Goal: Task Accomplishment & Management: Complete application form

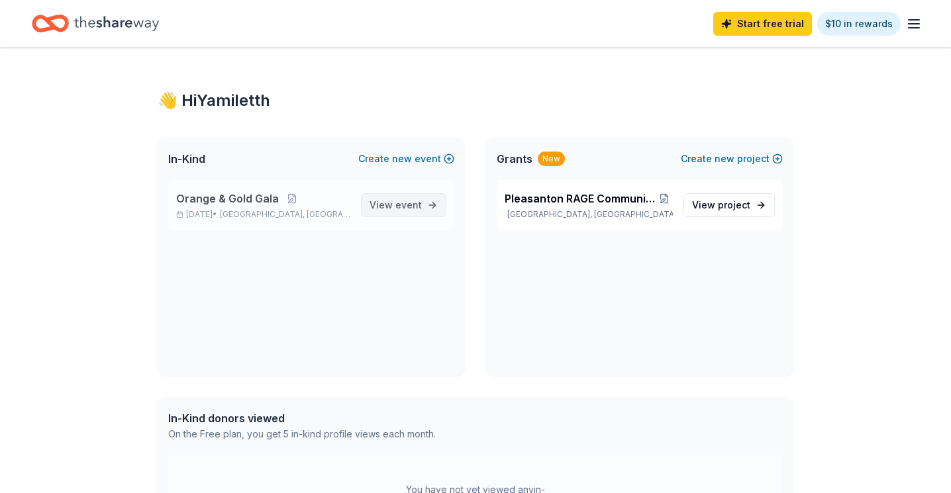
click at [408, 202] on span "event" at bounding box center [408, 204] width 26 height 11
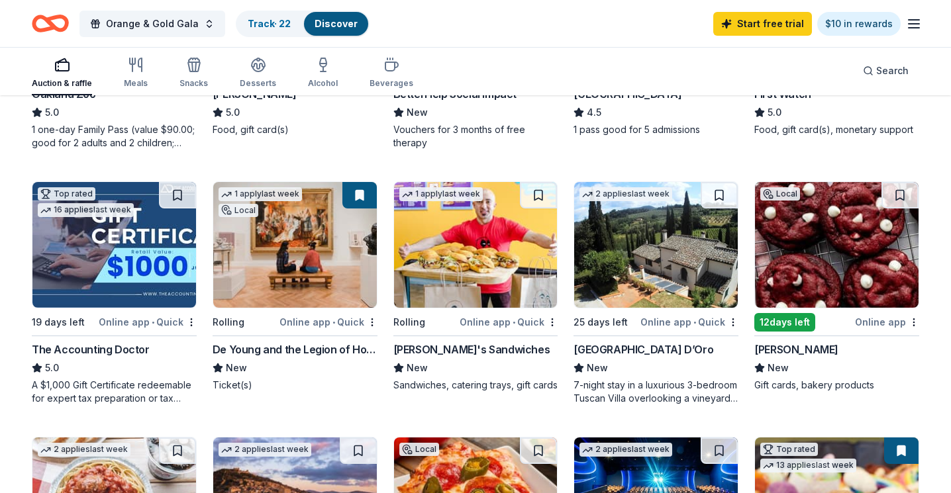
scroll to position [318, 0]
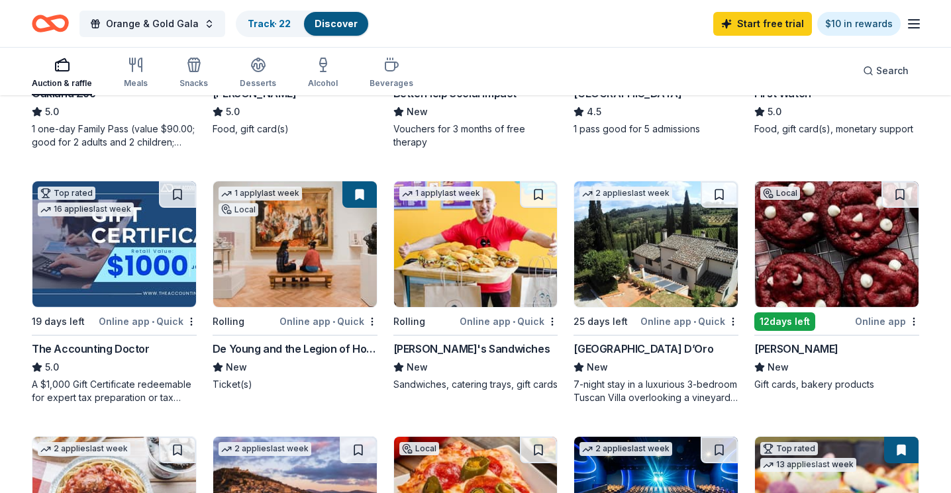
click at [643, 244] on img at bounding box center [656, 244] width 164 height 126
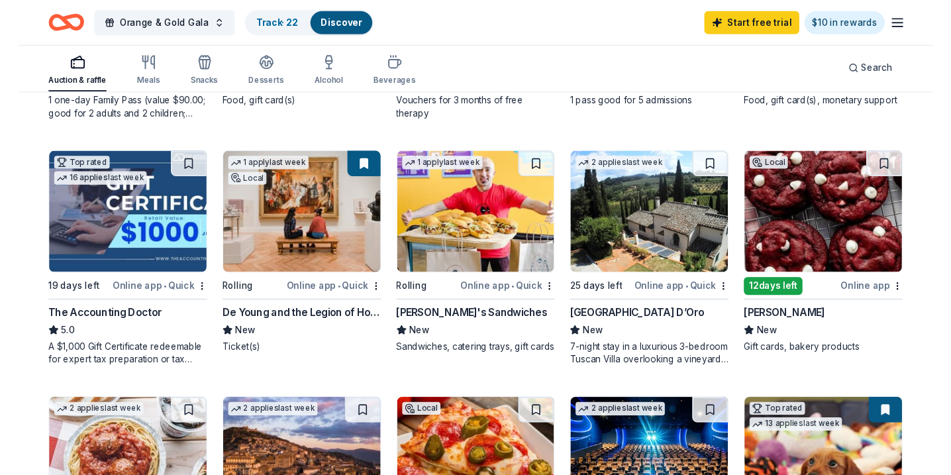
scroll to position [347, 0]
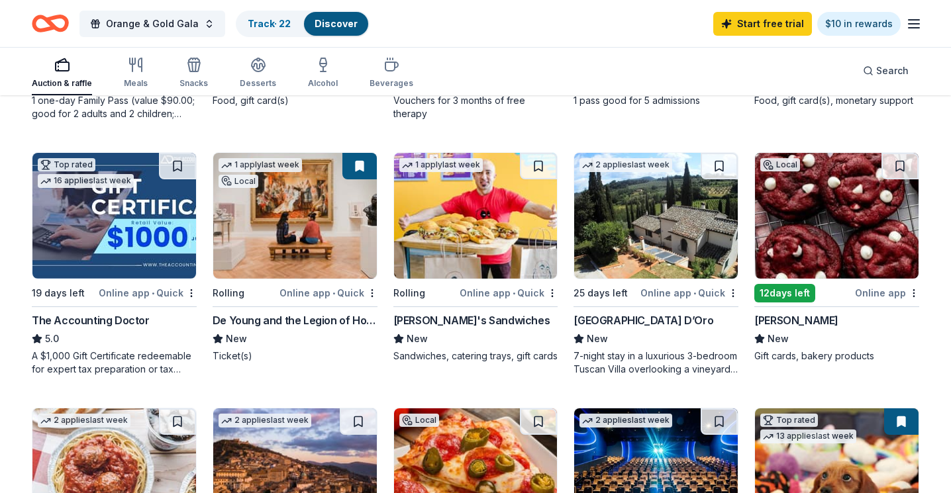
click at [113, 216] on img at bounding box center [114, 216] width 164 height 126
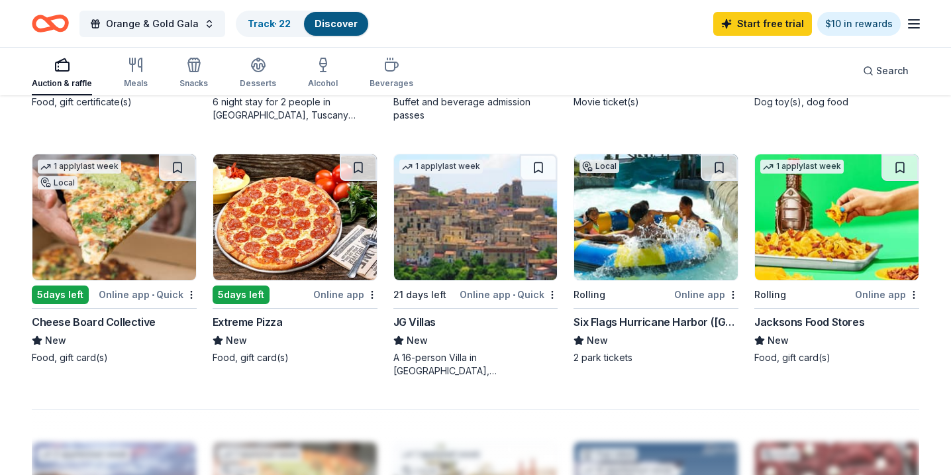
scroll to position [875, 0]
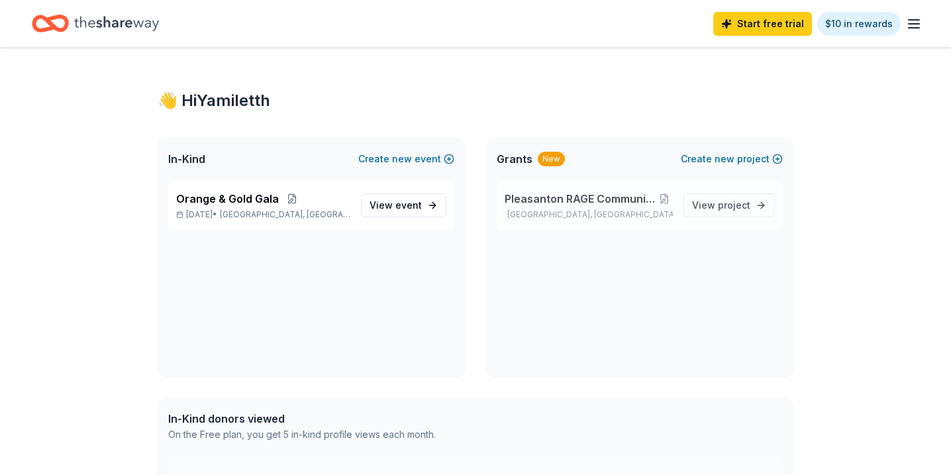
click at [579, 207] on div "Pleasanton RAGE Community Impact Initiative Pleasanton, CA" at bounding box center [588, 205] width 168 height 29
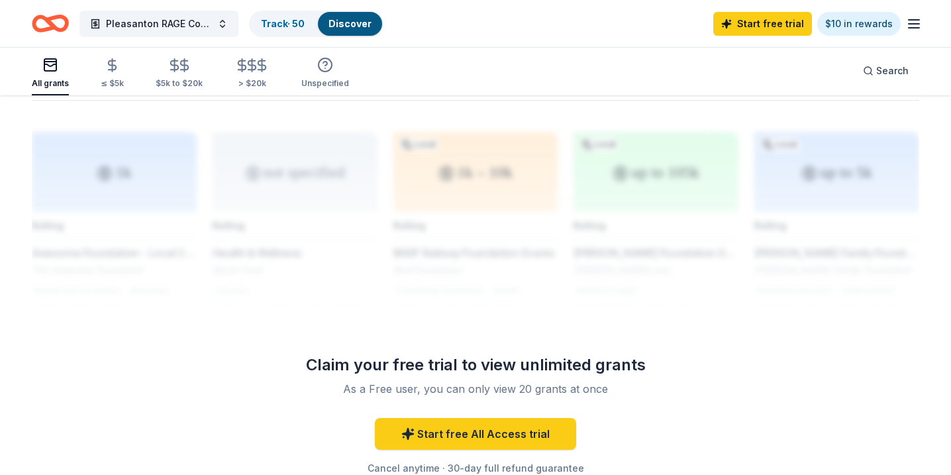
scroll to position [1058, 0]
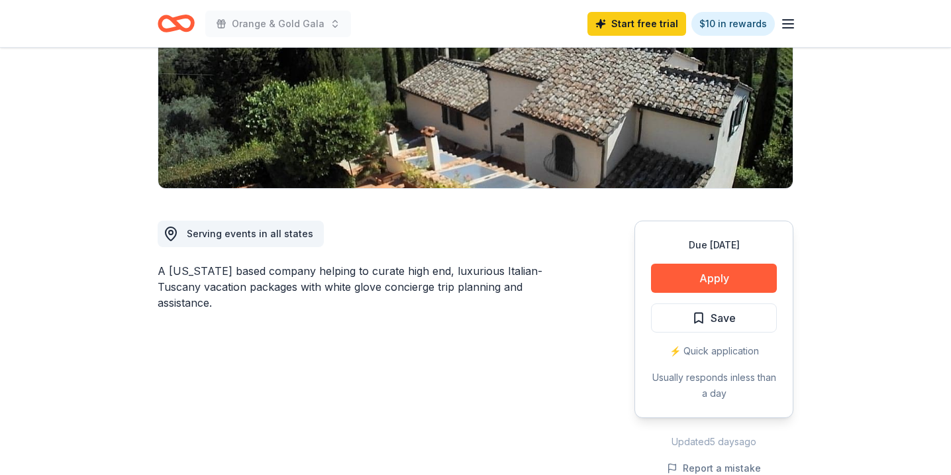
scroll to position [228, 0]
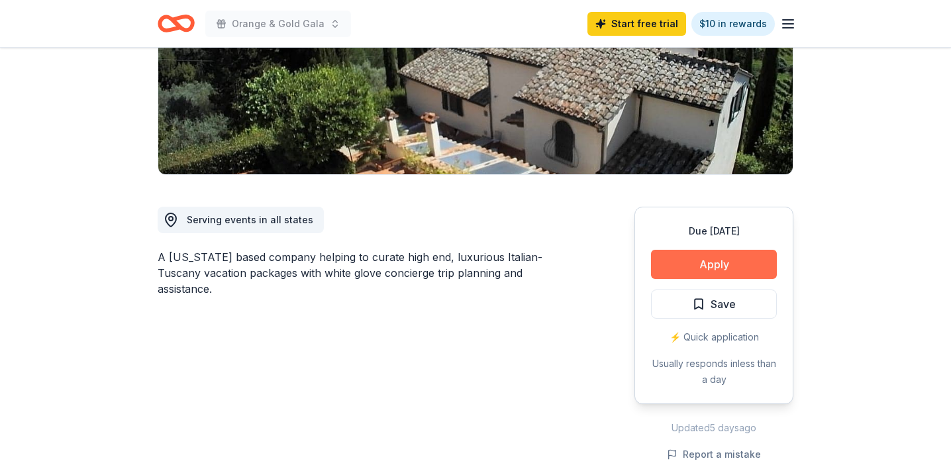
click at [699, 268] on button "Apply" at bounding box center [714, 264] width 126 height 29
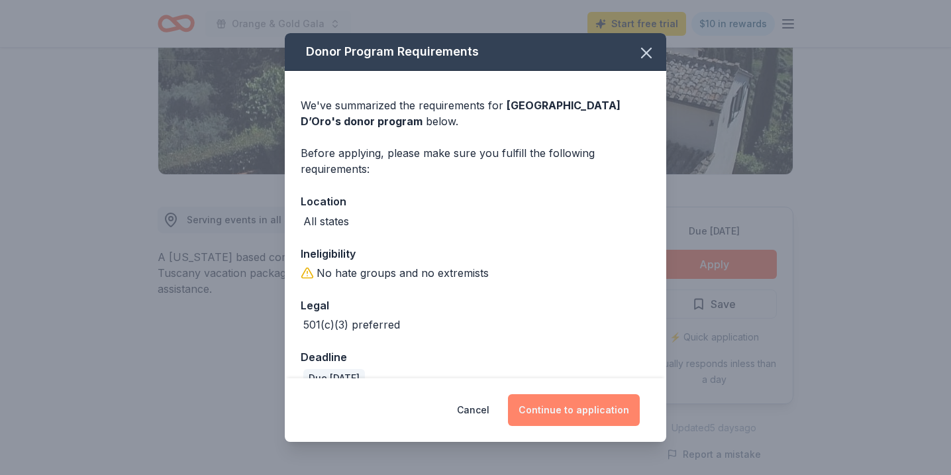
click at [558, 410] on button "Continue to application" at bounding box center [574, 410] width 132 height 32
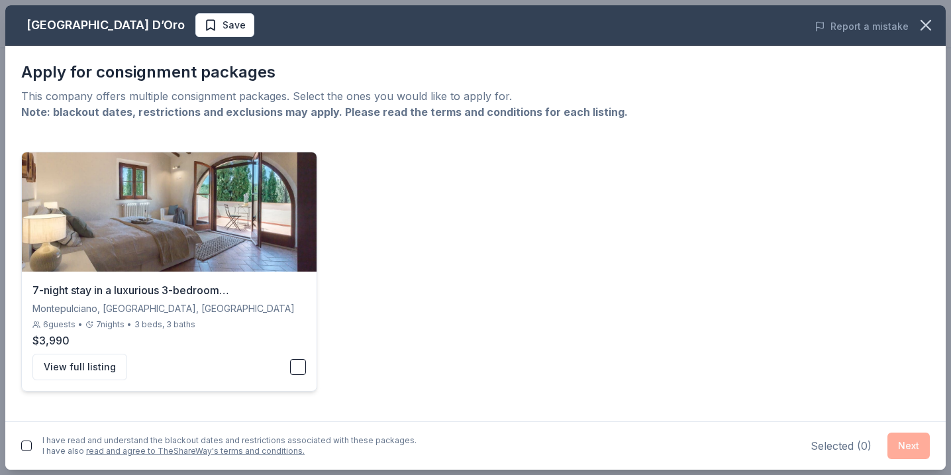
click at [299, 371] on button "button" at bounding box center [298, 367] width 16 height 16
click at [902, 448] on button "Next" at bounding box center [908, 445] width 42 height 26
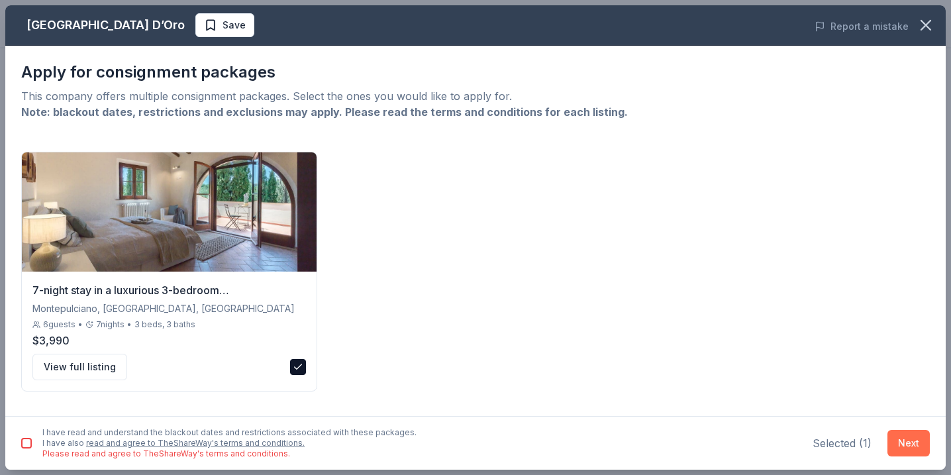
click at [903, 445] on button "Next" at bounding box center [908, 443] width 42 height 26
click at [26, 442] on button "button" at bounding box center [26, 443] width 11 height 11
click at [894, 443] on button "Next" at bounding box center [908, 443] width 42 height 26
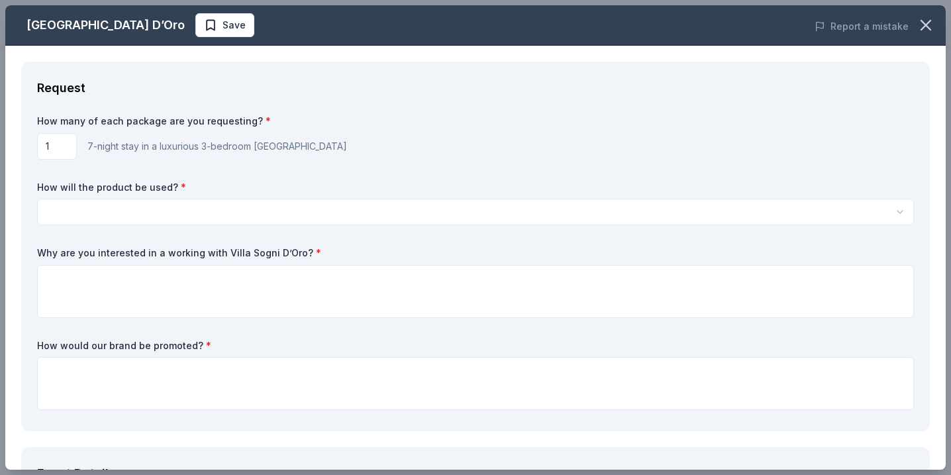
click at [612, 211] on html "Orange & Gold Gala Start free trial $10 in rewards Due in 25 days Share Villa S…" at bounding box center [475, 9] width 951 height 475
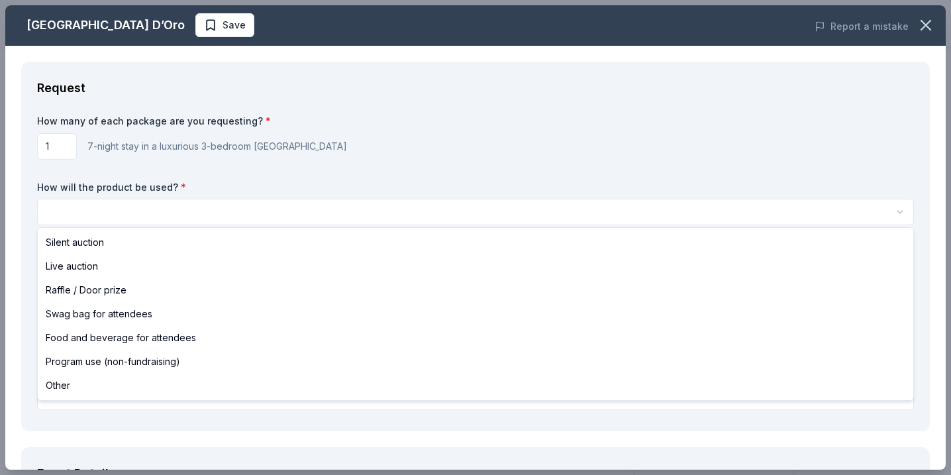
scroll to position [0, 0]
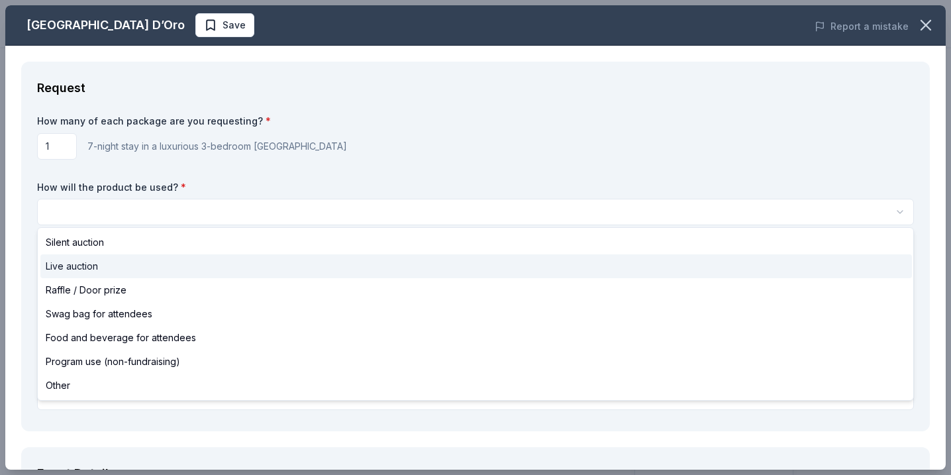
select select "liveAuction"
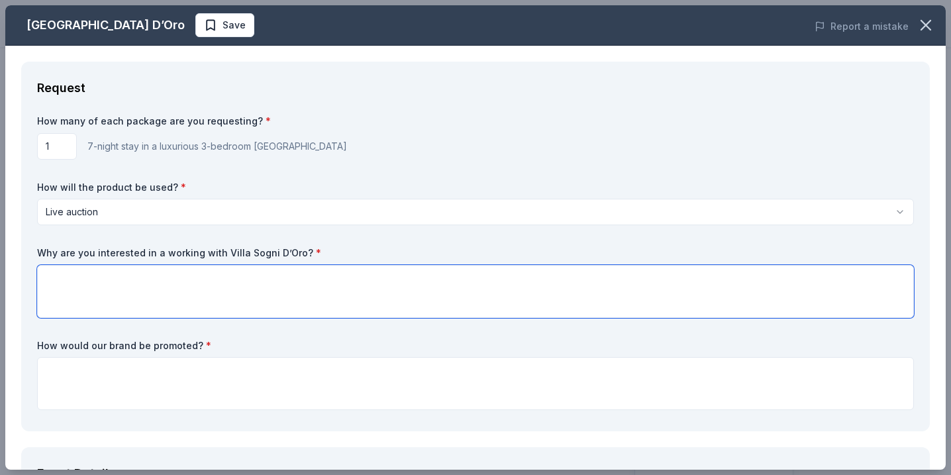
click at [469, 282] on textarea at bounding box center [475, 291] width 877 height 53
type textarea "W"
click at [925, 24] on icon "button" at bounding box center [925, 25] width 9 height 9
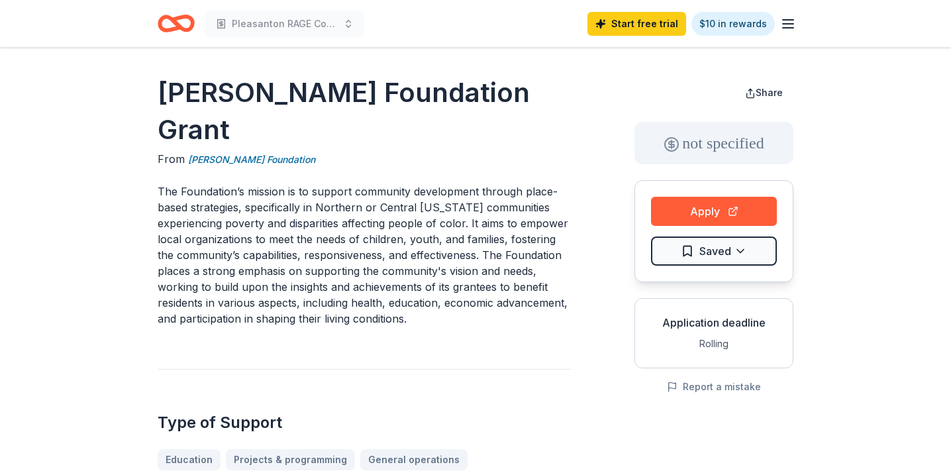
drag, startPoint x: 156, startPoint y: 84, endPoint x: 534, endPoint y: 81, distance: 378.7
drag, startPoint x: 545, startPoint y: 85, endPoint x: 198, endPoint y: 119, distance: 349.2
drag, startPoint x: 160, startPoint y: 91, endPoint x: 559, endPoint y: 79, distance: 399.4
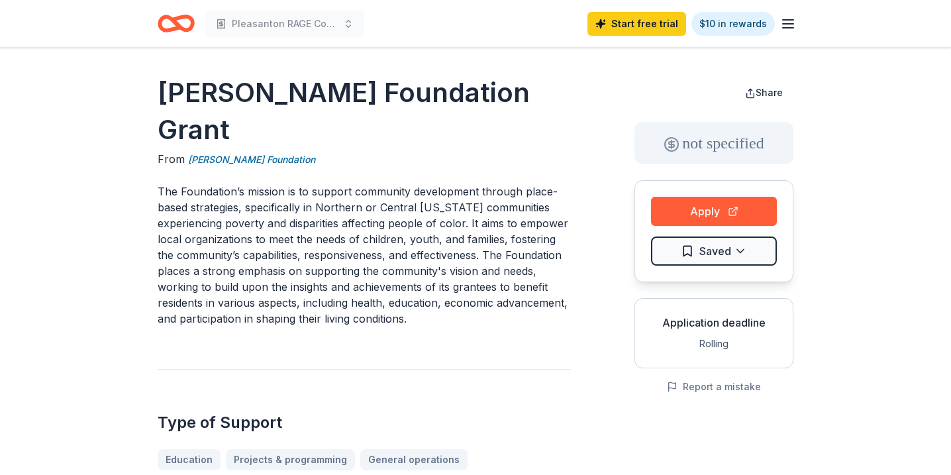
click at [559, 80] on h1 "[PERSON_NAME] Foundation Grant" at bounding box center [364, 111] width 413 height 74
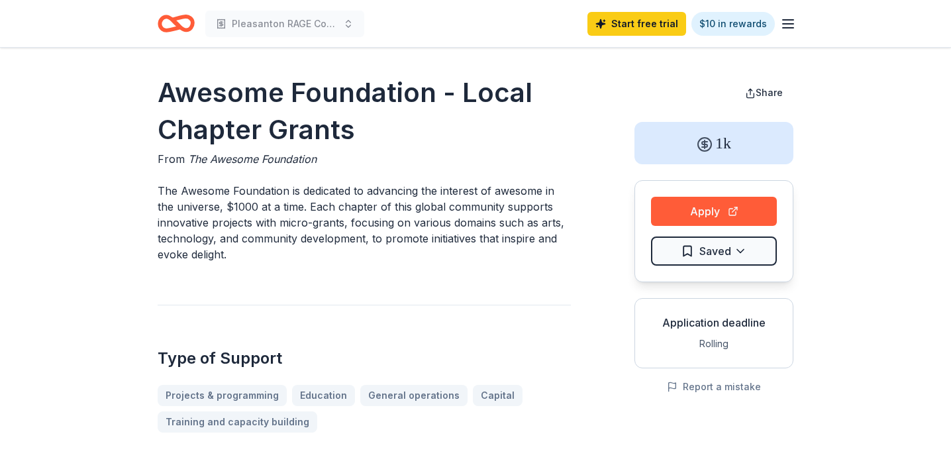
click at [226, 220] on p "The Awesome Foundation is dedicated to advancing the interest of awesome in the…" at bounding box center [364, 222] width 413 height 79
drag, startPoint x: 156, startPoint y: 189, endPoint x: 277, endPoint y: 263, distance: 142.0
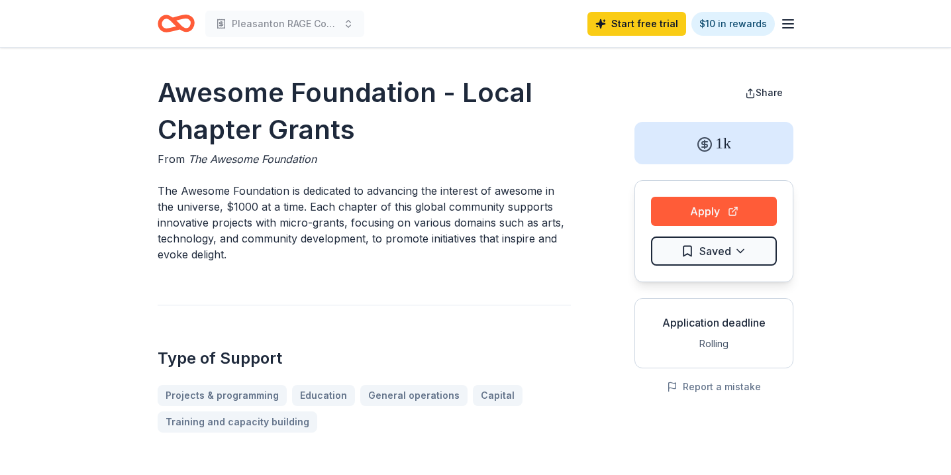
drag, startPoint x: 292, startPoint y: 260, endPoint x: 148, endPoint y: 147, distance: 183.0
